Goal: Task Accomplishment & Management: Complete application form

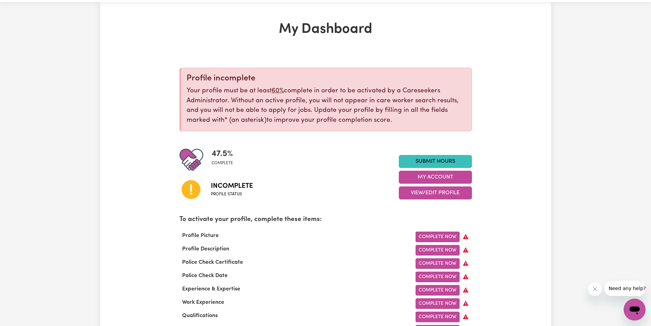
scroll to position [34, 0]
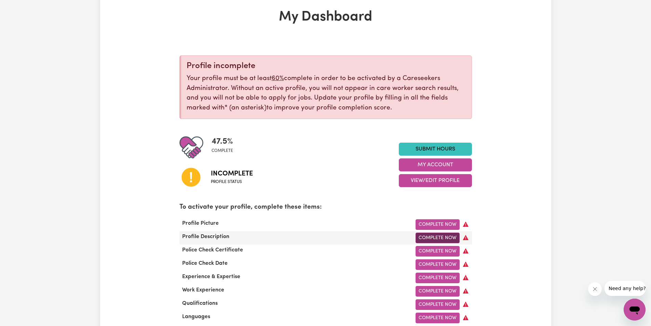
click at [443, 237] on link "Complete Now" at bounding box center [438, 237] width 44 height 11
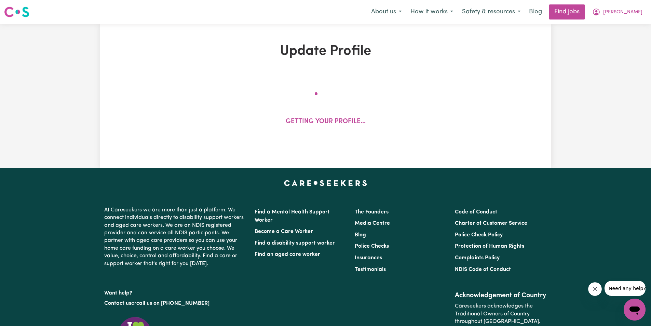
select select "[DEMOGRAPHIC_DATA]"
select select "[DEMOGRAPHIC_DATA] Citizen"
select select "Studying a healthcare related degree or qualification"
select select "55"
select select "70"
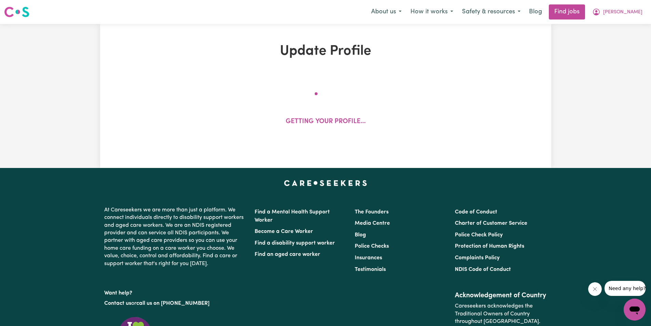
select select "80"
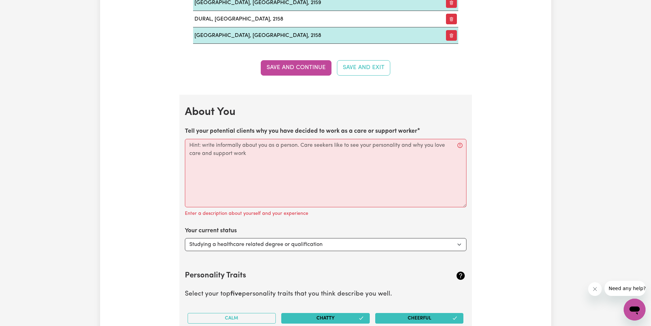
scroll to position [923, 0]
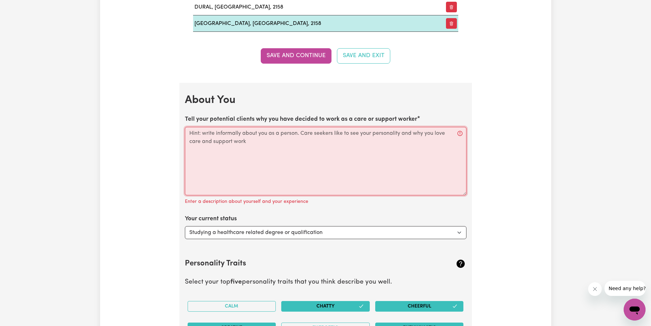
click at [255, 133] on textarea "Tell your potential clients why you have decided to work as a care or support w…" at bounding box center [326, 161] width 282 height 68
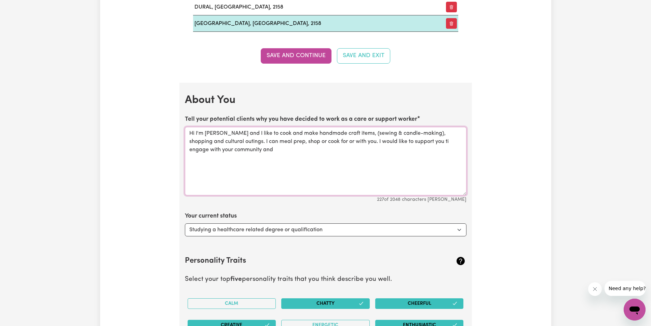
click at [414, 144] on textarea "Hi I'm [PERSON_NAME] and I like to cook and make handmade craft items, (sewing …" at bounding box center [326, 161] width 282 height 68
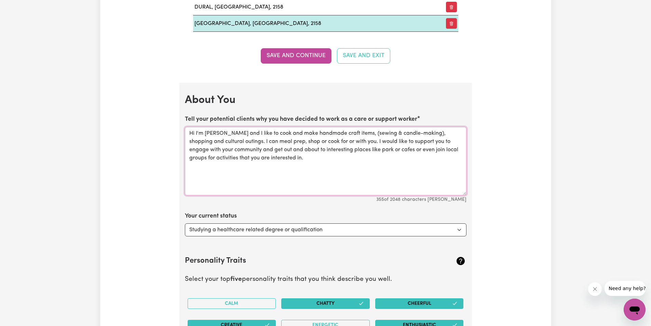
click at [271, 150] on textarea "Hi I'm [PERSON_NAME] and I like to cook and make handmade craft items, (sewing …" at bounding box center [326, 161] width 282 height 68
click at [273, 149] on textarea "Hi I'm [PERSON_NAME] and I like to cook and make handmade craft items, (sewing …" at bounding box center [326, 161] width 282 height 68
click at [339, 148] on textarea "Hi I'm [PERSON_NAME] and I like to cook and make handmade craft items, (sewing …" at bounding box center [326, 161] width 282 height 68
click at [367, 150] on textarea "Hi I'm [PERSON_NAME] and I like to cook and make handmade craft items, (sewing …" at bounding box center [326, 161] width 282 height 68
click at [455, 148] on textarea "Hi I'm [PERSON_NAME] and I like to cook and make handmade craft items, (sewing …" at bounding box center [326, 161] width 282 height 68
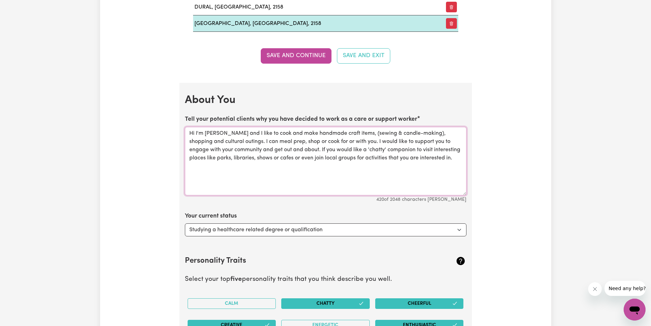
click at [289, 149] on textarea "Hi I'm [PERSON_NAME] and I like to cook and make handmade craft items, (sewing …" at bounding box center [326, 161] width 282 height 68
click at [446, 162] on textarea "Hi I'm [PERSON_NAME] and I like to cook and make handmade craft items, (sewing …" at bounding box center [326, 161] width 282 height 68
click at [231, 167] on textarea "Hi I'm [PERSON_NAME] and I like to cook and make handmade craft items, (sewing …" at bounding box center [326, 161] width 282 height 68
click at [220, 167] on textarea "Hi I'm [PERSON_NAME] and I like to cook and make handmade craft items, (sewing …" at bounding box center [326, 161] width 282 height 68
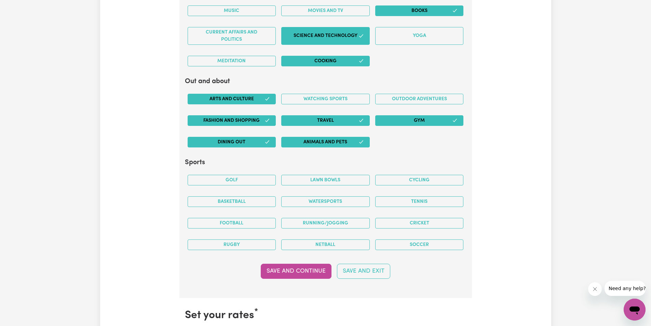
scroll to position [1401, 0]
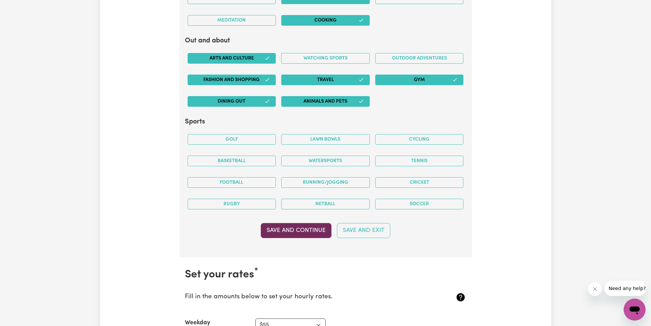
type textarea "Hi I'm [PERSON_NAME] and I like to cook and make handmade craft items, (sewing …"
click at [299, 231] on button "Save and Continue" at bounding box center [296, 230] width 71 height 15
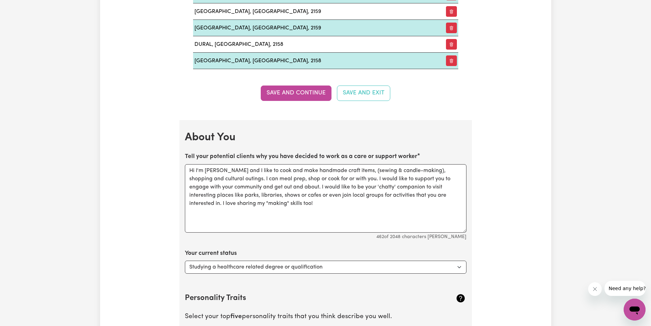
scroll to position [923, 0]
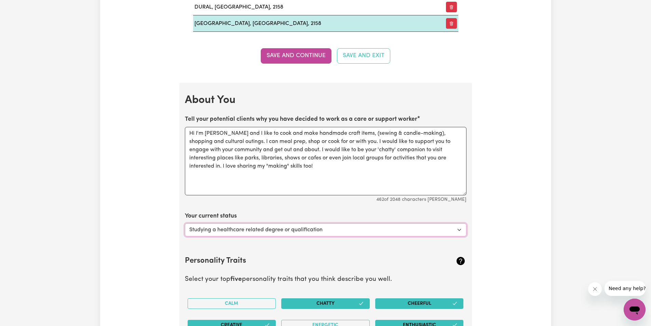
click at [458, 230] on select "Select... Studying a healthcare related degree or qualification Studying a non-…" at bounding box center [326, 229] width 282 height 13
select select "Embarking on a career change into the care industry"
click at [185, 223] on select "Select... Studying a healthcare related degree or qualification Studying a non-…" at bounding box center [326, 229] width 282 height 13
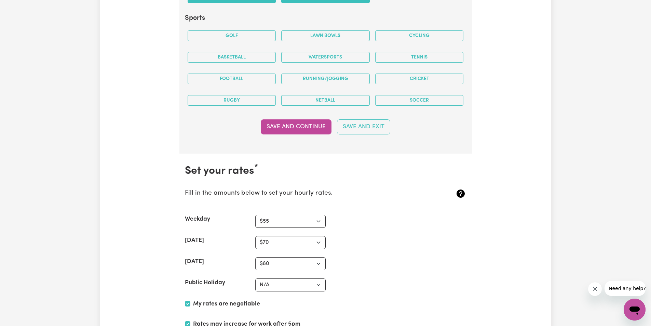
scroll to position [1504, 0]
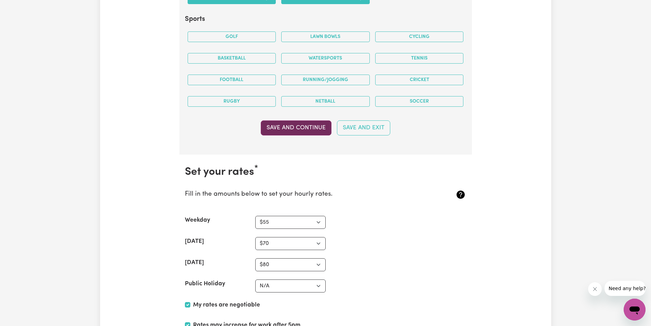
click at [300, 127] on button "Save and Continue" at bounding box center [296, 127] width 71 height 15
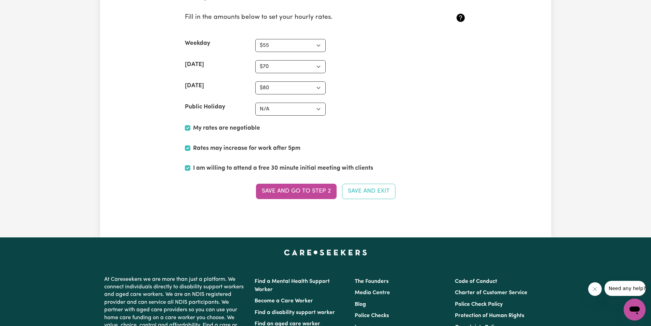
scroll to position [1692, 0]
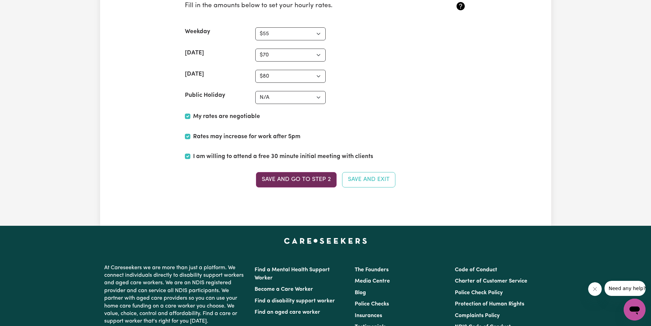
click at [316, 174] on button "Save and go to Step 2" at bounding box center [296, 179] width 81 height 15
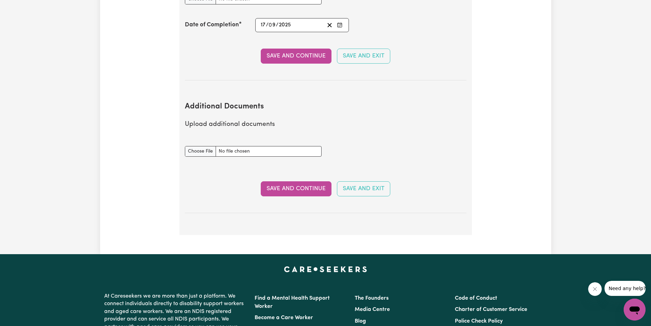
scroll to position [1230, 0]
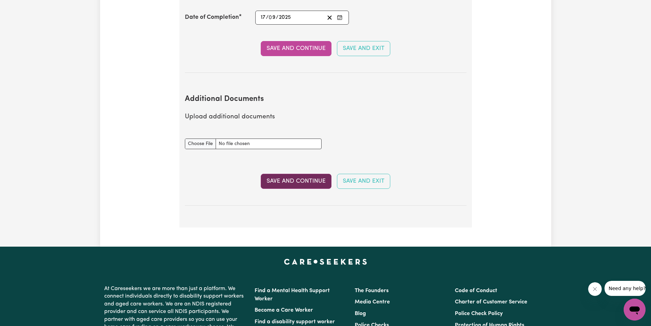
click at [315, 174] on button "Save and Continue" at bounding box center [296, 181] width 71 height 15
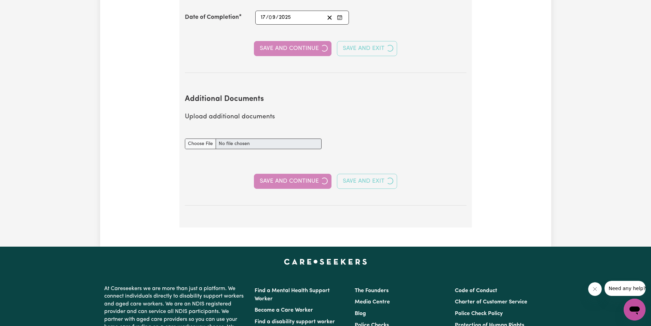
select select "Certificate III (Individual Support)"
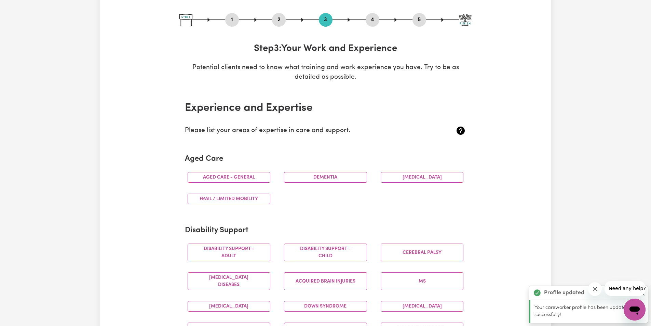
scroll to position [103, 0]
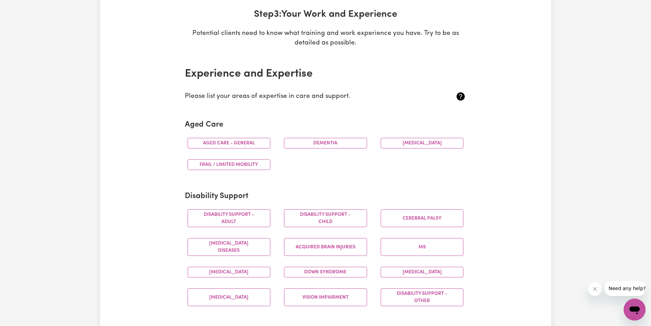
click at [452, 237] on div "MS" at bounding box center [422, 246] width 97 height 29
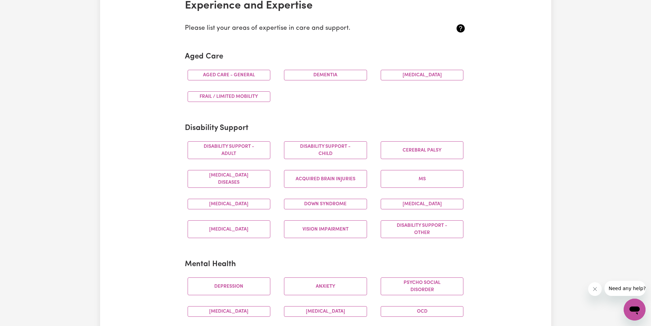
scroll to position [171, 0]
click at [219, 202] on button "[MEDICAL_DATA]" at bounding box center [229, 203] width 83 height 11
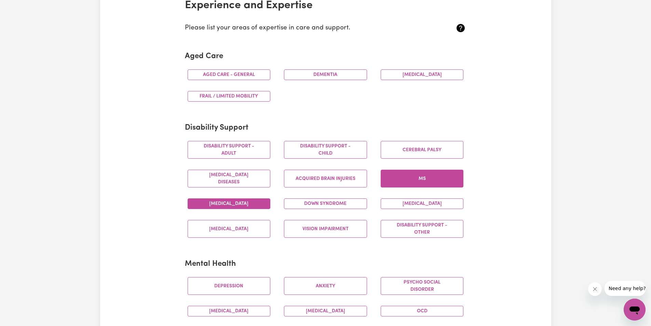
click at [432, 181] on button "MS" at bounding box center [422, 179] width 83 height 18
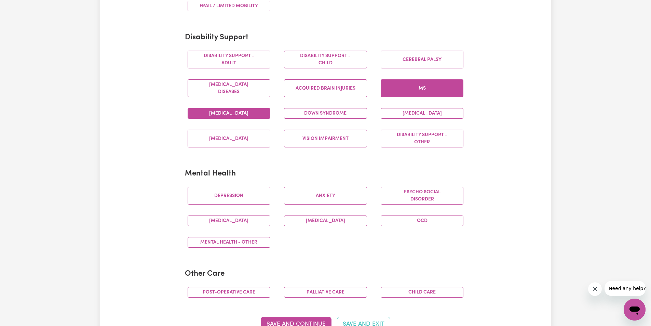
scroll to position [273, 0]
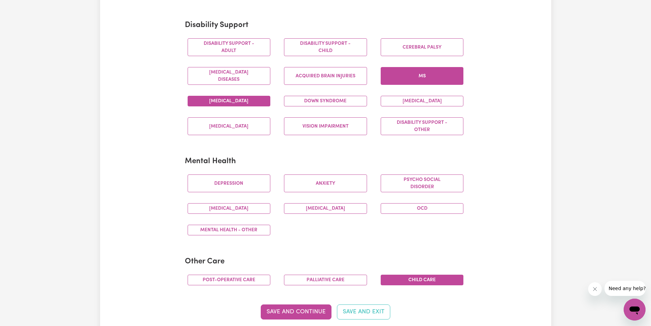
click at [430, 282] on button "Child care" at bounding box center [422, 279] width 83 height 11
click at [321, 312] on button "Save and Continue" at bounding box center [296, 311] width 71 height 15
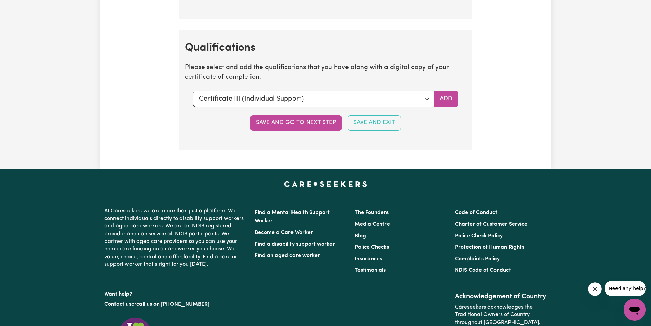
scroll to position [1535, 0]
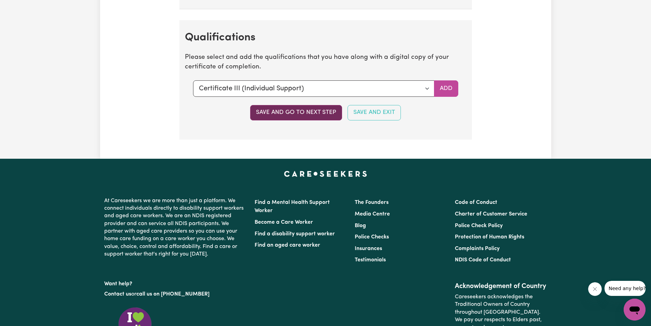
click at [322, 114] on button "Save and go to next step" at bounding box center [296, 112] width 92 height 15
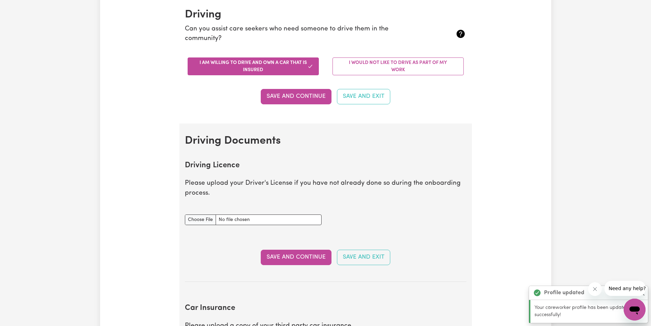
scroll to position [171, 0]
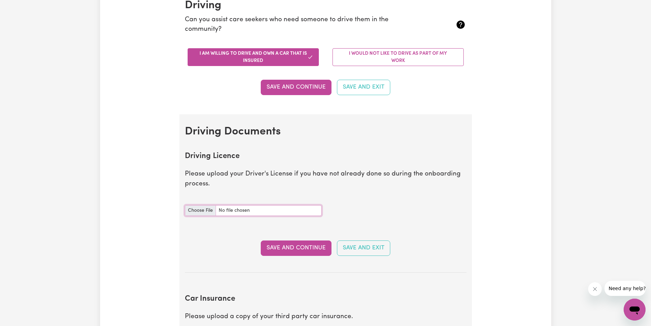
click at [194, 212] on input "Driving Licence document" at bounding box center [253, 210] width 137 height 11
type input "C:\fakepath\DR_.pdf"
click at [286, 250] on button "Save and Continue" at bounding box center [296, 247] width 71 height 15
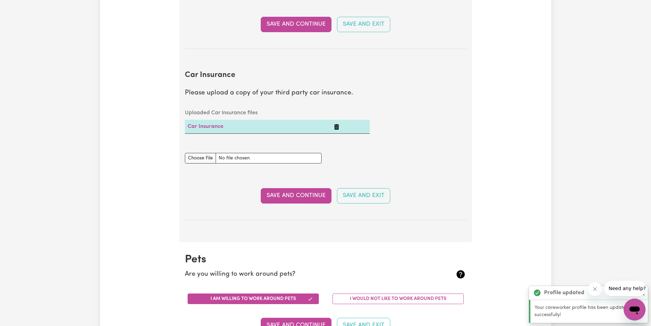
scroll to position [454, 0]
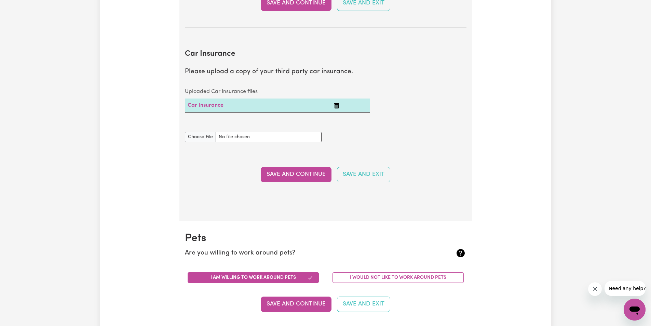
click at [532, 37] on div "Update Profile 1 2 3 4 5 Step 4 : Other Support Fill out the fields below to ad…" at bounding box center [325, 21] width 451 height 864
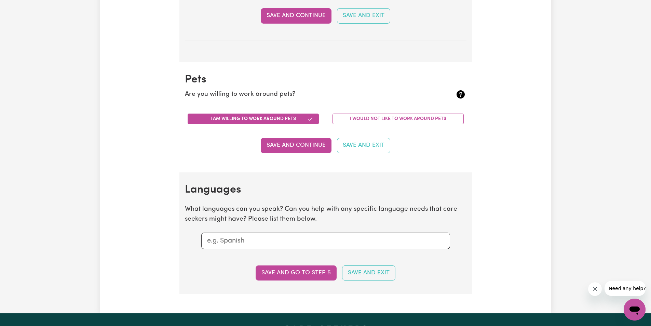
scroll to position [625, 0]
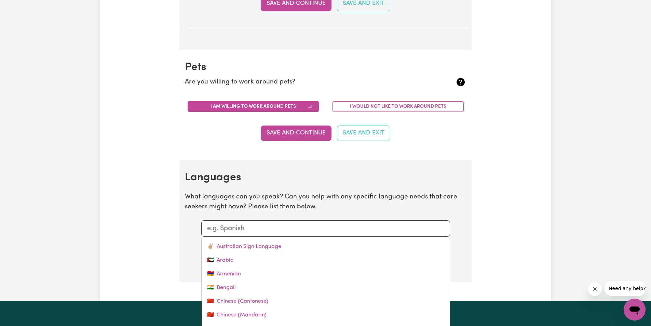
click at [312, 224] on input "text" at bounding box center [325, 228] width 237 height 10
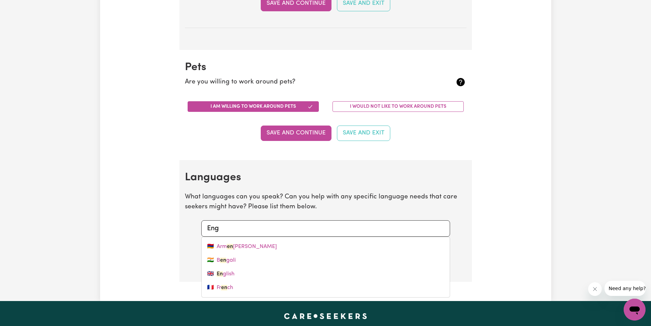
type input "Engl"
type input "English"
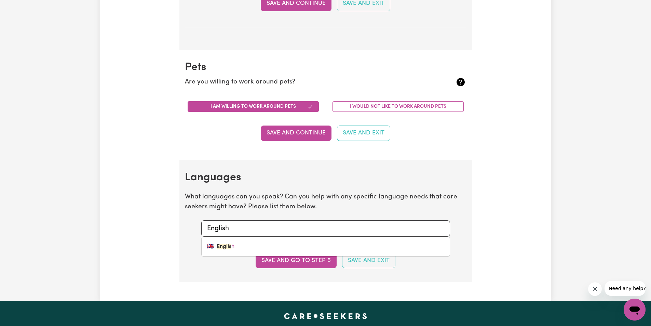
type input "English"
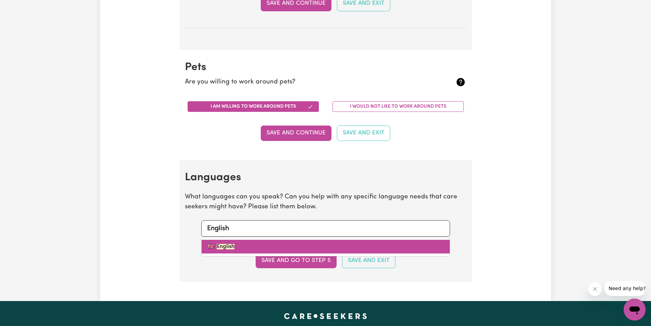
click at [217, 244] on mark "English" at bounding box center [226, 246] width 18 height 5
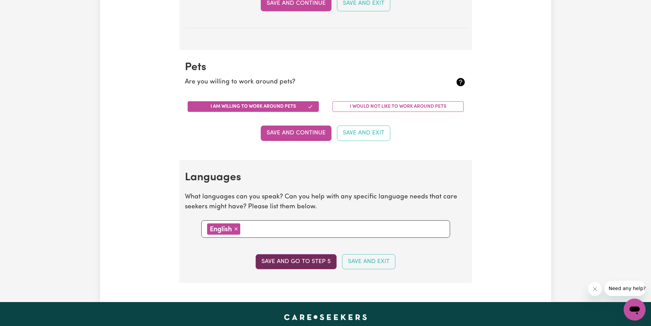
click at [306, 260] on button "Save and go to step 5" at bounding box center [296, 261] width 81 height 15
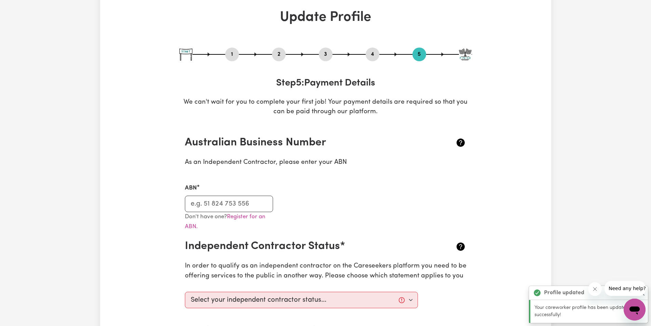
scroll to position [0, 0]
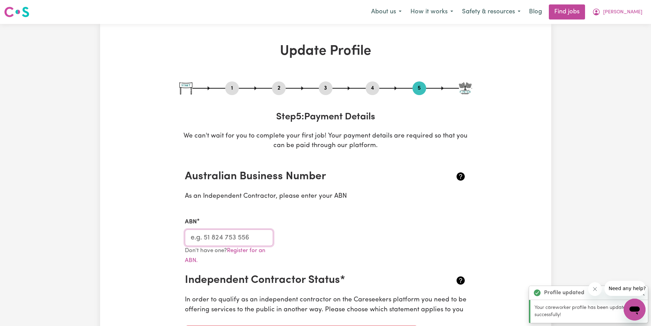
click at [258, 237] on input "ABN" at bounding box center [229, 237] width 89 height 16
type input "86205961627"
click at [376, 232] on div "ABN 86205961627" at bounding box center [326, 227] width 290 height 36
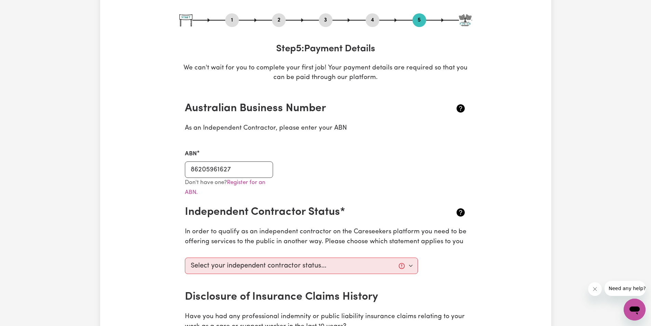
scroll to position [68, 0]
click at [409, 265] on select "Select your independent contractor status... I am providing services through an…" at bounding box center [301, 265] width 233 height 16
select select "I am providing services privately on my own"
click at [185, 257] on select "Select your independent contractor status... I am providing services through an…" at bounding box center [301, 265] width 233 height 16
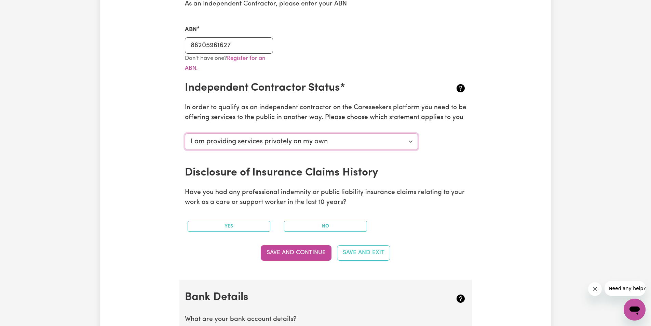
scroll to position [205, 0]
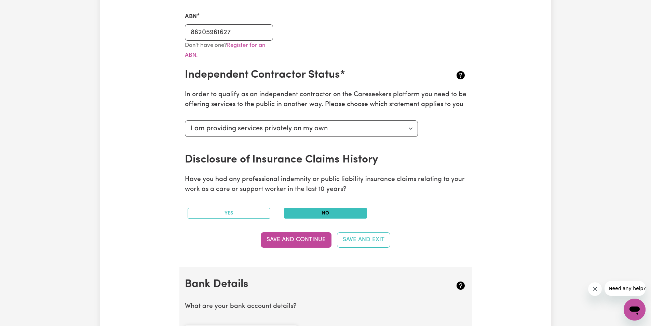
click at [320, 209] on button "No" at bounding box center [325, 213] width 83 height 11
click at [308, 238] on button "Save and Continue" at bounding box center [296, 239] width 71 height 15
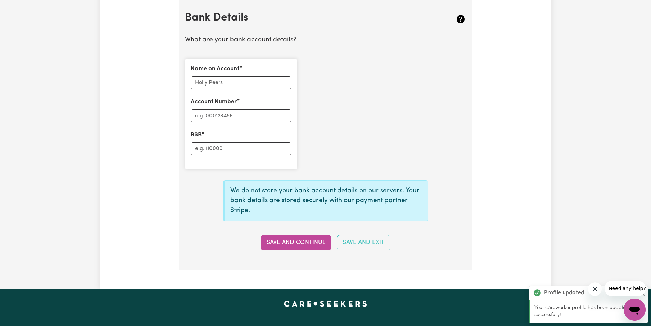
scroll to position [472, 0]
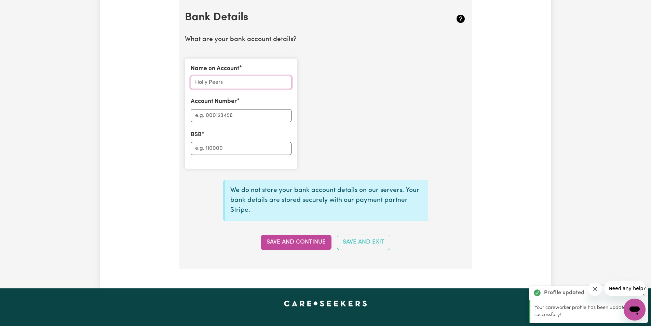
click at [219, 82] on input "Name on Account" at bounding box center [241, 82] width 101 height 13
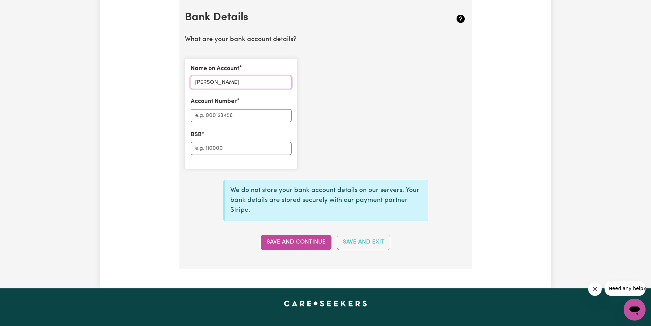
type input "[PERSON_NAME]"
click at [232, 116] on input "Account Number" at bounding box center [241, 115] width 101 height 13
type input "215685756"
click at [213, 152] on input "BSB" at bounding box center [241, 148] width 101 height 13
type input "082021"
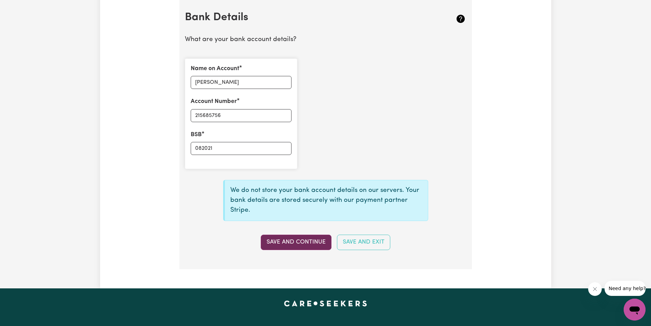
click at [294, 243] on button "Save and Continue" at bounding box center [296, 241] width 71 height 15
type input "****5756"
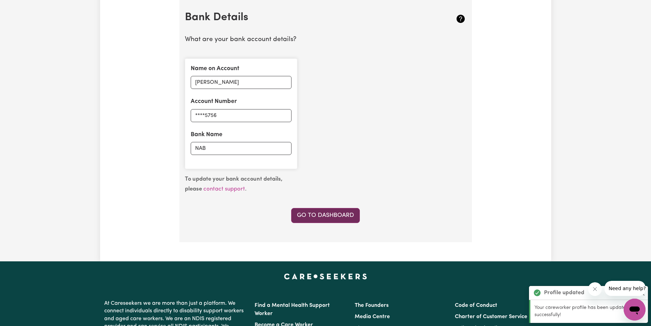
click at [320, 213] on link "Go to Dashboard" at bounding box center [325, 215] width 69 height 15
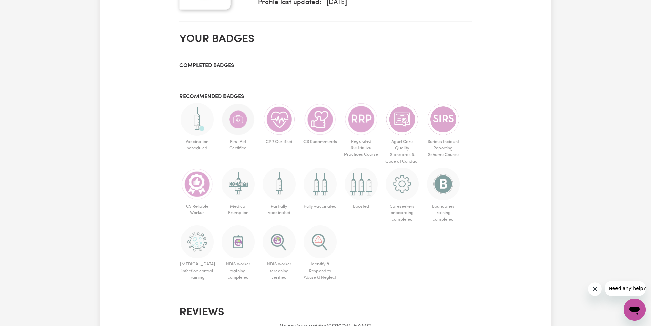
scroll to position [342, 0]
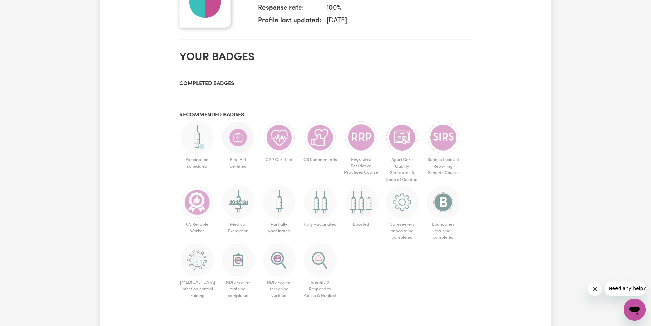
click at [209, 85] on h3 "Completed badges" at bounding box center [325, 84] width 293 height 6
click at [240, 68] on section "Your badges Completed badges Recommended badges Vaccination scheduled First Aid…" at bounding box center [325, 179] width 293 height 268
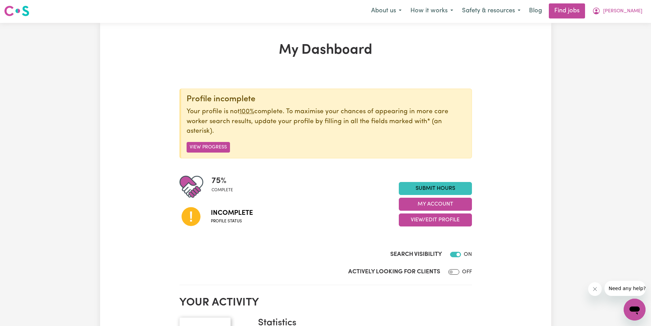
scroll to position [0, 0]
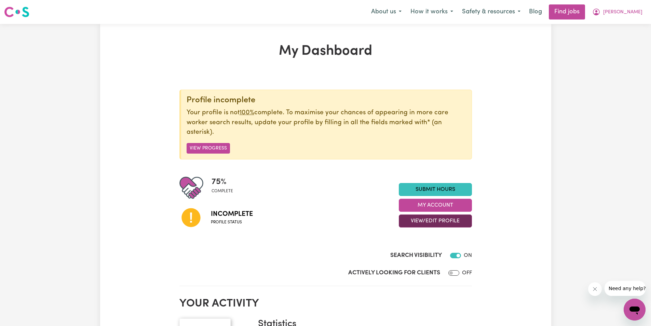
click at [429, 219] on button "View/Edit Profile" at bounding box center [435, 220] width 73 height 13
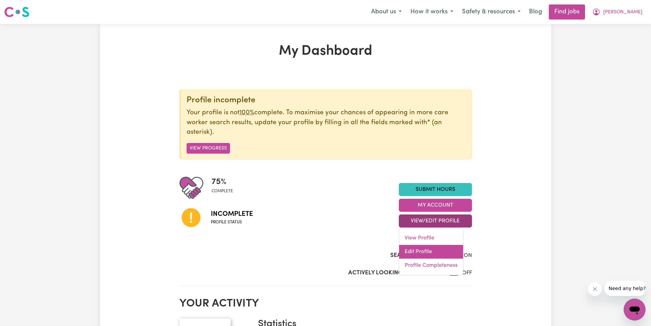
click at [417, 252] on link "Edit Profile" at bounding box center [431, 252] width 64 height 14
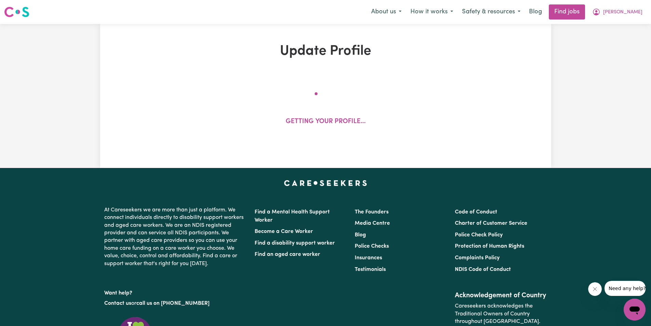
select select "[DEMOGRAPHIC_DATA]"
select select "[DEMOGRAPHIC_DATA] Citizen"
select select "Studying a healthcare related degree or qualification"
select select "55"
select select "70"
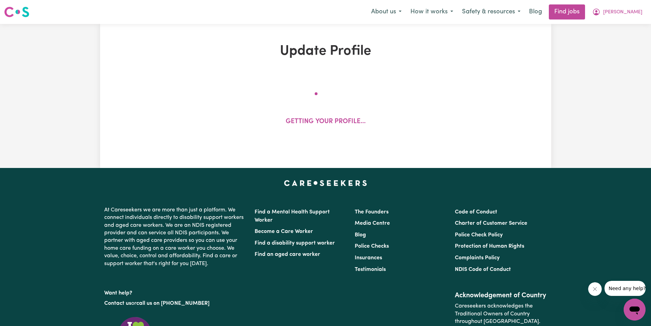
select select "80"
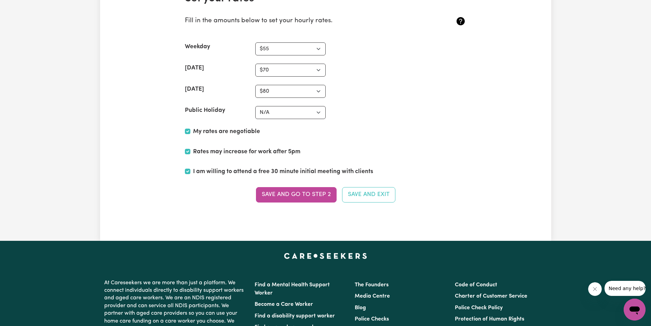
scroll to position [1743, 0]
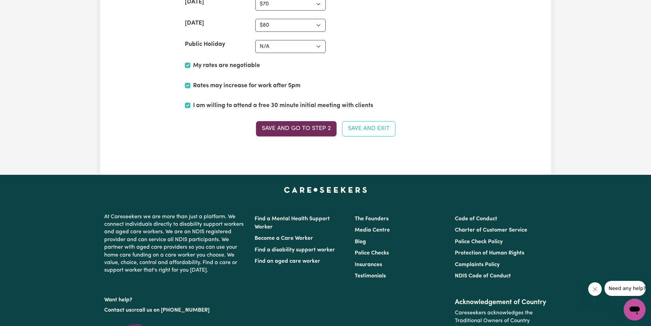
click at [323, 122] on button "Save and go to Step 2" at bounding box center [296, 128] width 81 height 15
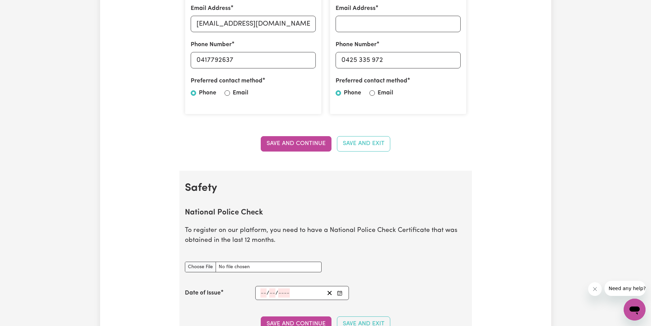
scroll to position [0, 0]
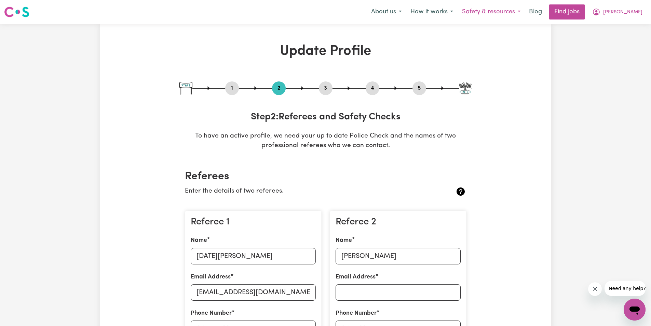
click at [525, 11] on button "Safety & resources" at bounding box center [491, 12] width 67 height 14
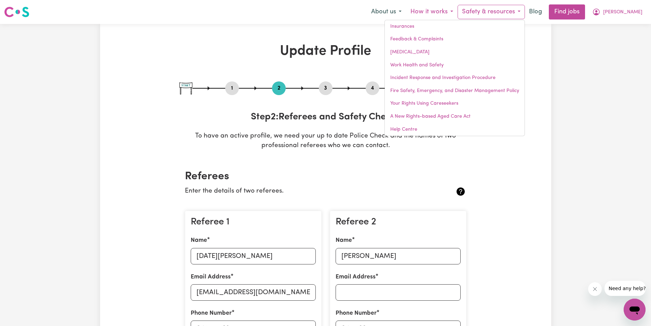
click at [458, 10] on button "How it works" at bounding box center [432, 12] width 52 height 14
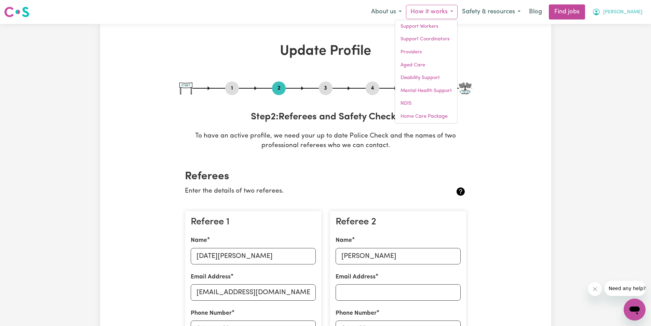
click at [637, 12] on span "[PERSON_NAME]" at bounding box center [622, 13] width 39 height 8
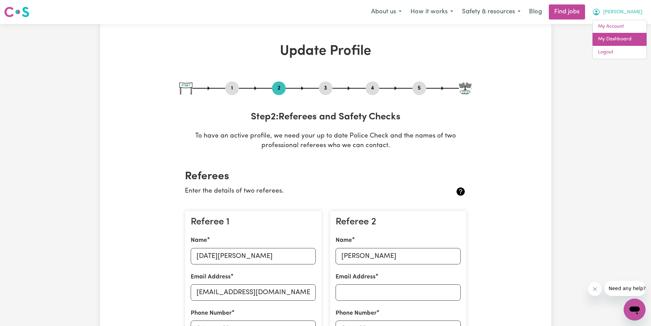
click at [613, 39] on link "My Dashboard" at bounding box center [620, 39] width 54 height 13
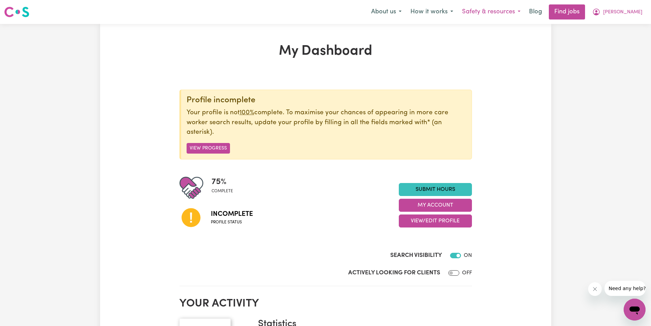
click at [491, 10] on button "Safety & resources" at bounding box center [491, 12] width 67 height 14
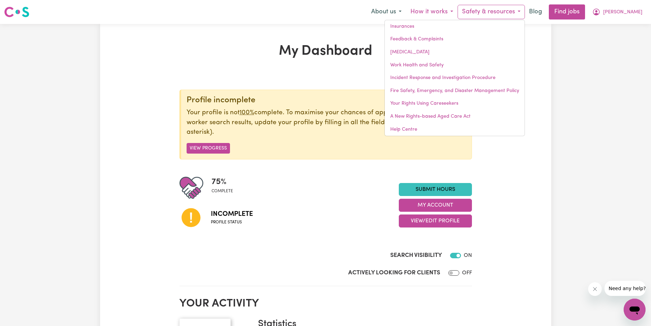
click at [458, 12] on button "How it works" at bounding box center [432, 12] width 52 height 14
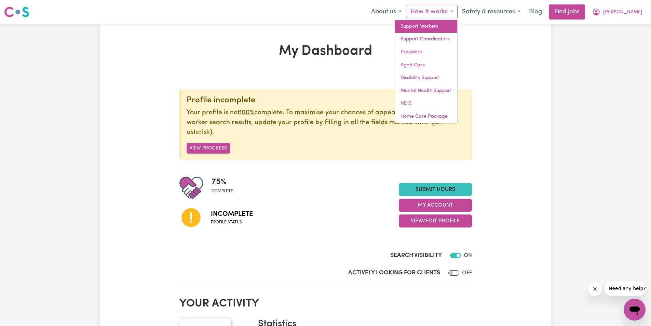
click at [450, 24] on link "Support Workers" at bounding box center [426, 26] width 62 height 13
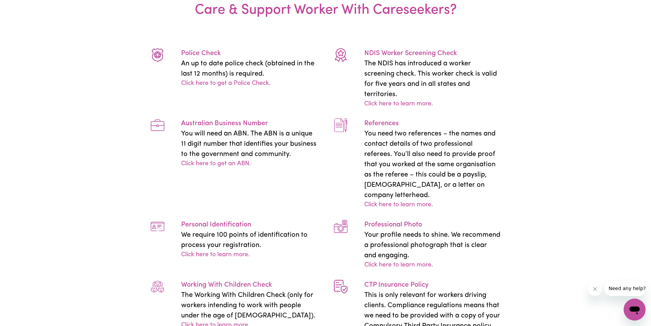
scroll to position [1367, 0]
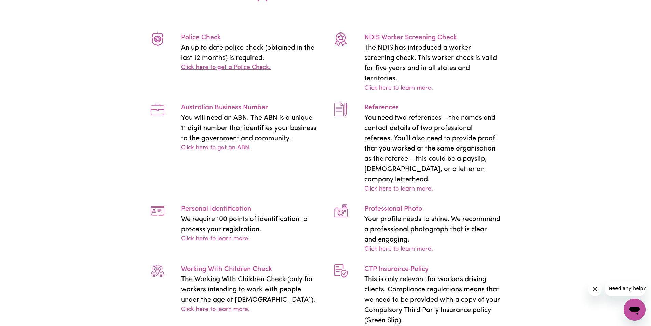
click at [224, 72] on link "Click here to get a Police Check." at bounding box center [226, 67] width 90 height 9
click at [410, 43] on p "NDIS Worker Screening Check" at bounding box center [432, 37] width 136 height 10
click at [407, 93] on link "Click here to learn more." at bounding box center [398, 88] width 69 height 9
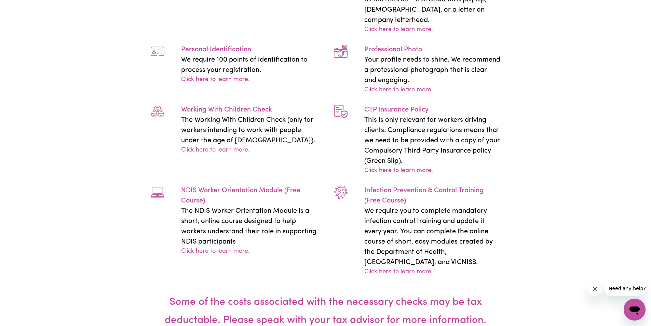
scroll to position [1538, 0]
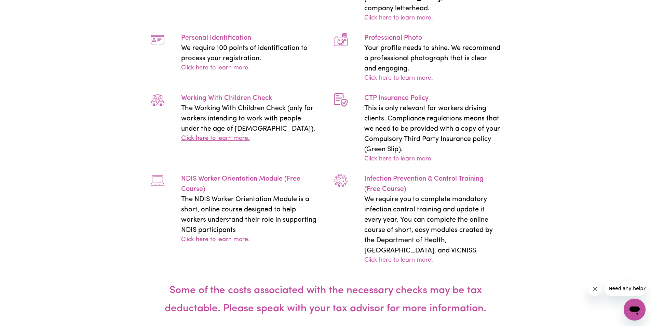
click at [200, 143] on link "Click here to learn more." at bounding box center [215, 138] width 69 height 9
